Goal: Find specific page/section: Find specific page/section

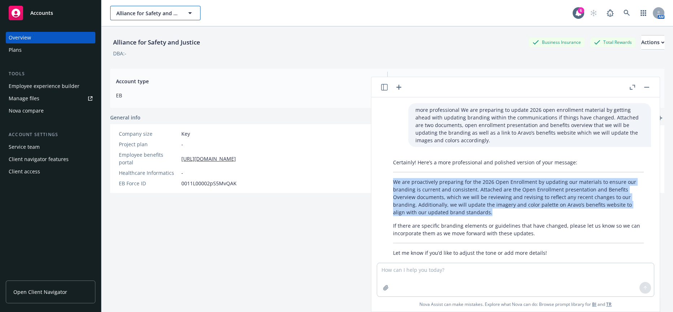
click at [146, 13] on span "Alliance for Safety and Justice" at bounding box center [147, 13] width 63 height 8
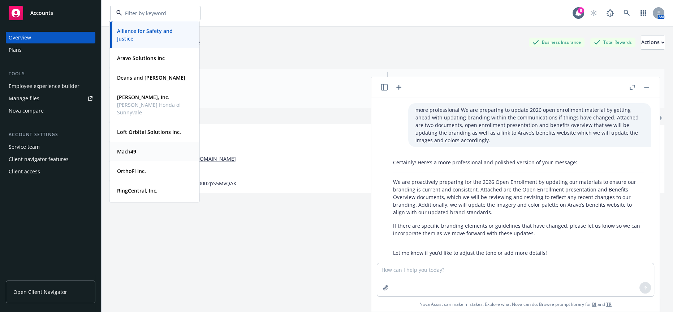
scroll to position [52, 0]
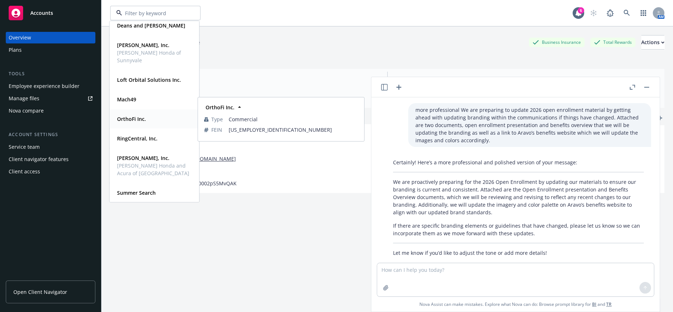
click at [162, 121] on div "OrthoFi Inc." at bounding box center [154, 118] width 80 height 10
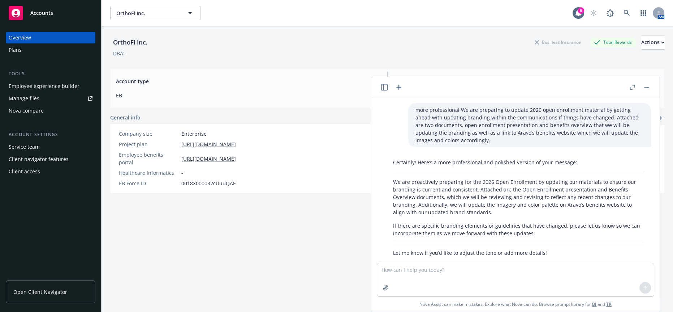
click at [46, 105] on div "Nova compare" at bounding box center [51, 111] width 84 height 12
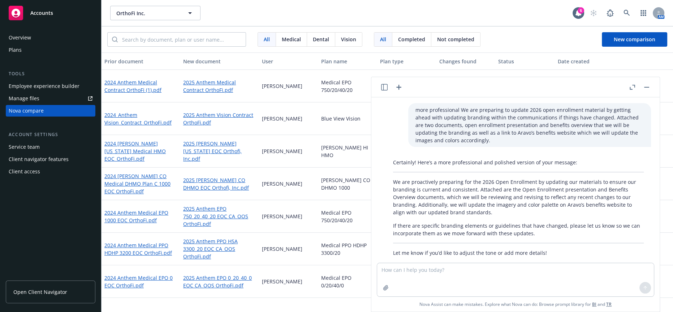
click at [651, 87] on button "button" at bounding box center [647, 87] width 9 height 9
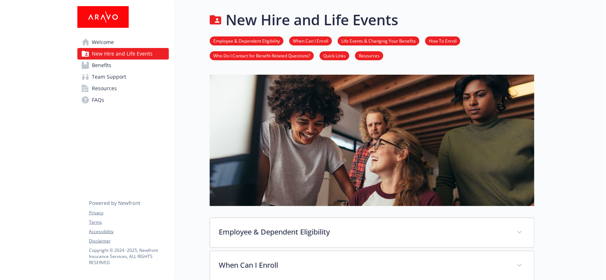
scroll to position [342, 0]
